Goal: Check status: Check status

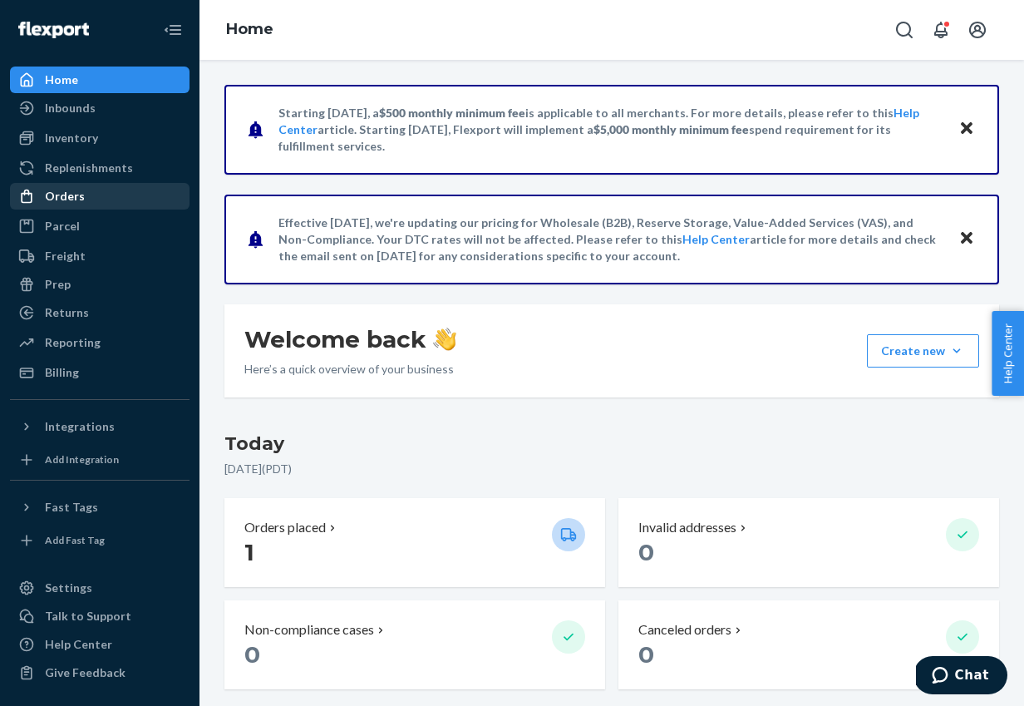
click at [75, 199] on div "Orders" at bounding box center [65, 196] width 40 height 17
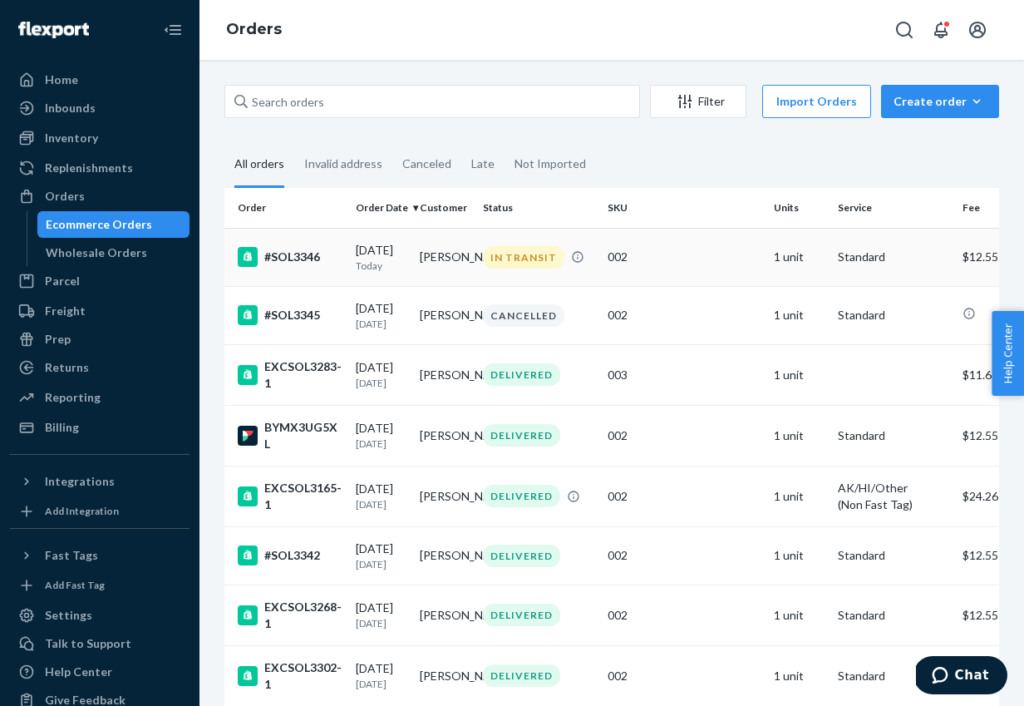
click at [309, 266] on div "#SOL3346" at bounding box center [290, 257] width 105 height 20
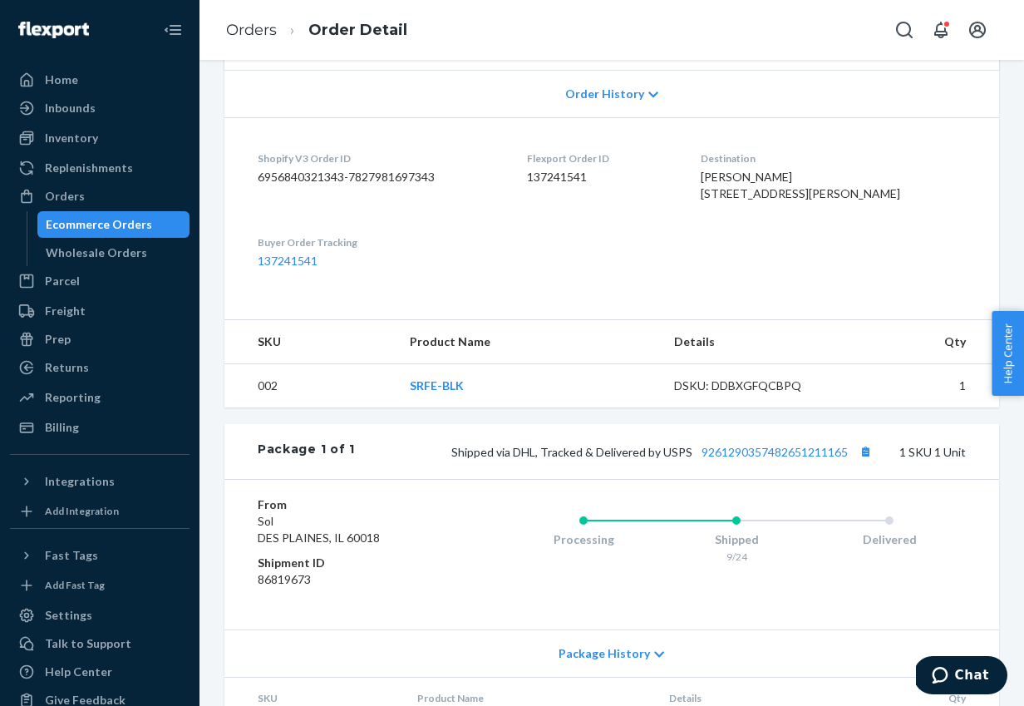
scroll to position [412, 0]
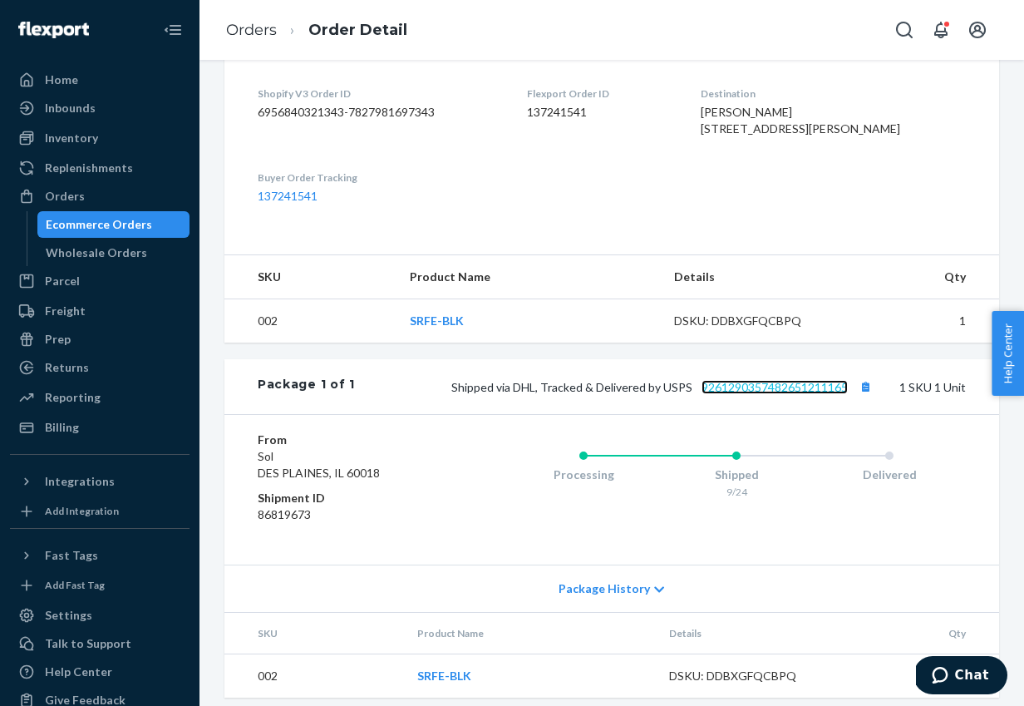
click at [766, 394] on link "9261290357482651211165" at bounding box center [774, 387] width 146 height 14
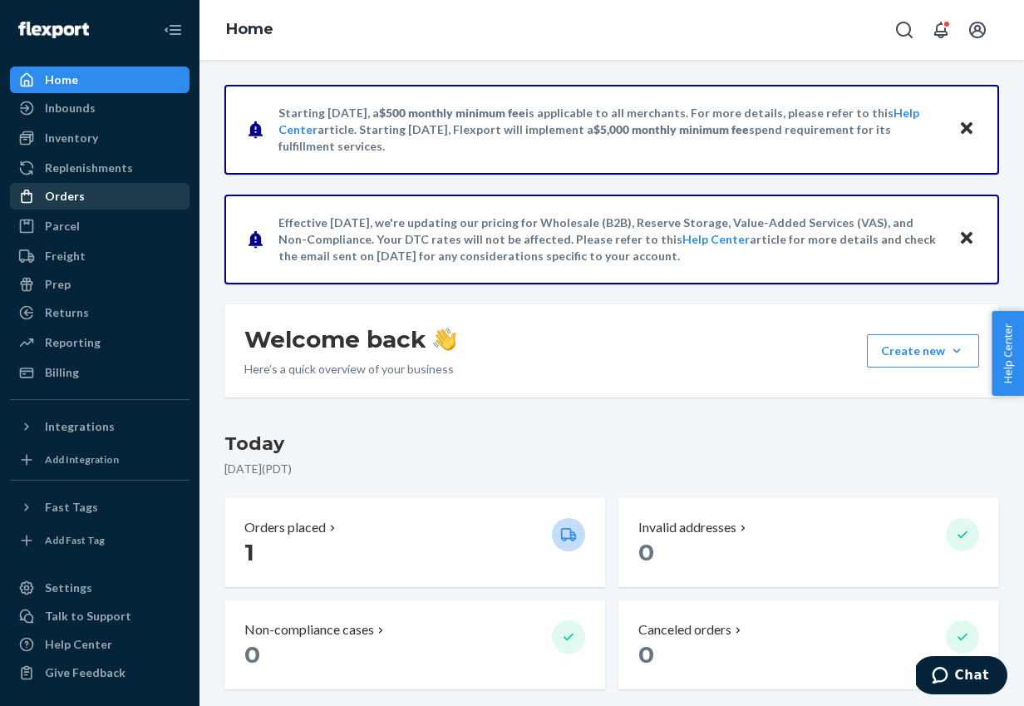
click at [57, 189] on div "Orders" at bounding box center [65, 196] width 40 height 17
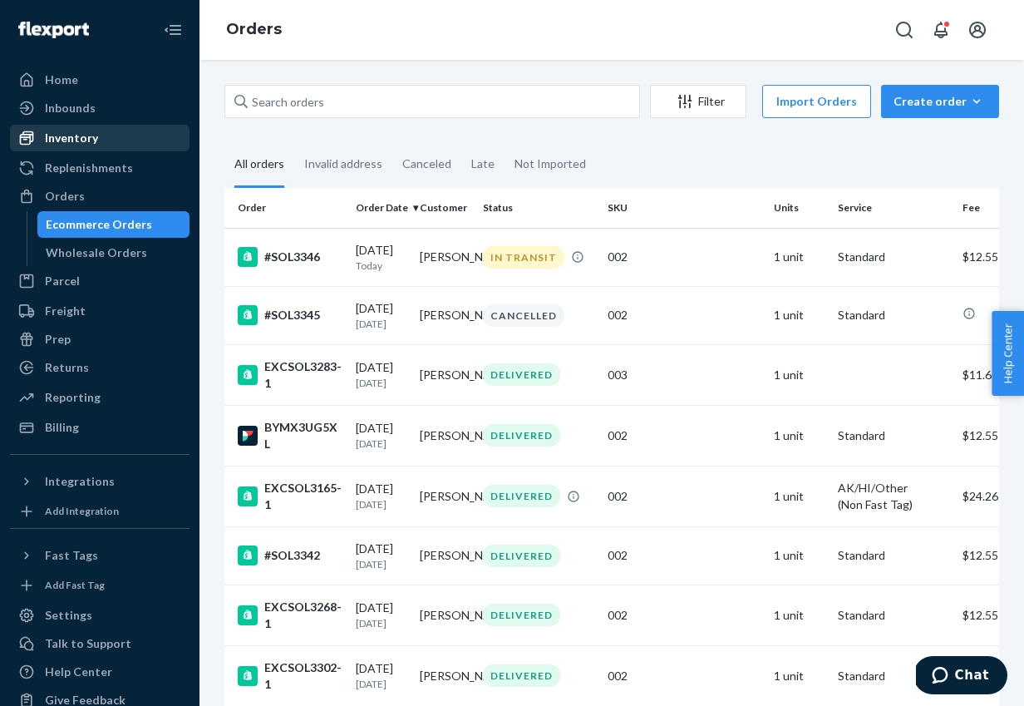
click at [75, 130] on div "Inventory" at bounding box center [71, 138] width 53 height 17
